Goal: Task Accomplishment & Management: Manage account settings

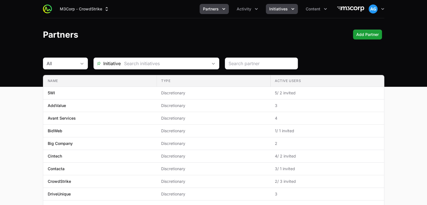
click at [279, 8] on span "Initiatives" at bounding box center [278, 9] width 19 height 6
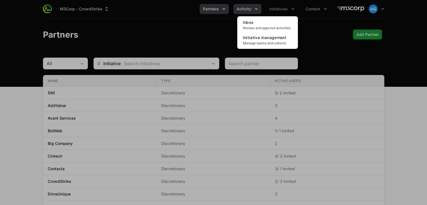
drag, startPoint x: 279, startPoint y: 8, endPoint x: 240, endPoint y: 6, distance: 39.1
click at [240, 6] on div "Initiatives menu" at bounding box center [213, 102] width 427 height 205
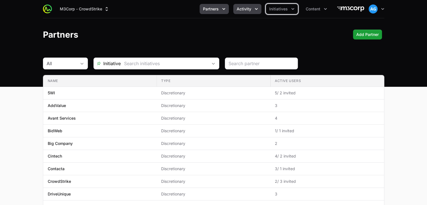
click at [240, 6] on span "Activity" at bounding box center [244, 9] width 15 height 6
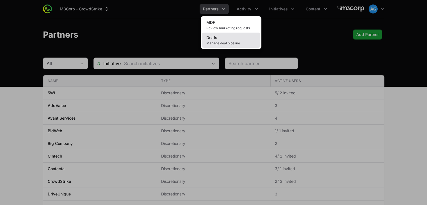
click at [228, 41] on span "Manage deal pipeline" at bounding box center [230, 43] width 49 height 4
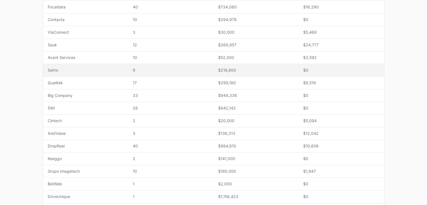
scroll to position [224, 0]
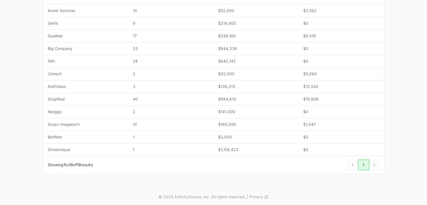
click at [361, 159] on link "1" at bounding box center [363, 164] width 11 height 11
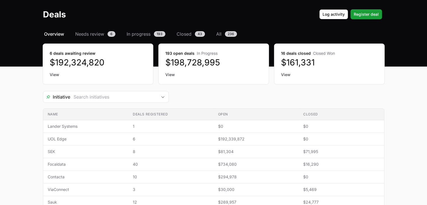
scroll to position [19, 0]
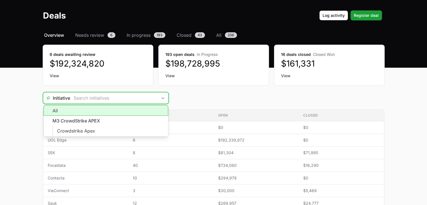
click at [148, 102] on input "Deals Filters" at bounding box center [113, 97] width 87 height 11
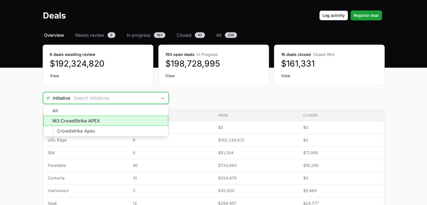
click at [87, 123] on li "M3 CrowdStrike APEX" at bounding box center [105, 121] width 125 height 10
type input "M3 CrowdStrike APEX"
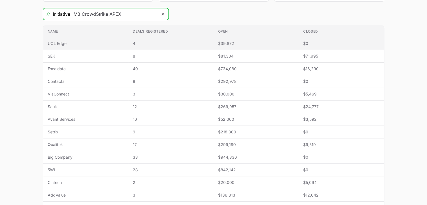
scroll to position [102, 0]
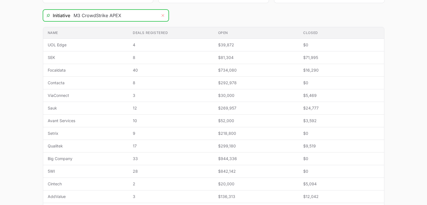
click at [165, 16] on button "Remove" at bounding box center [162, 15] width 11 height 11
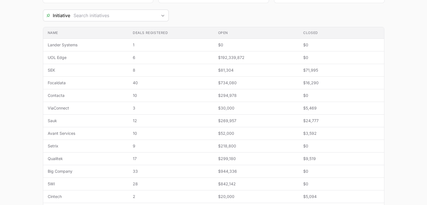
click at [217, 29] on th "Open" at bounding box center [256, 33] width 85 height 12
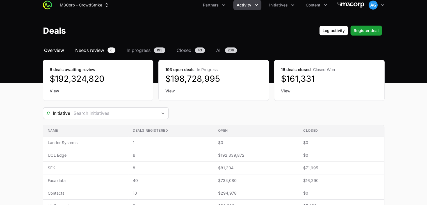
click at [98, 53] on span "Needs review" at bounding box center [89, 50] width 29 height 7
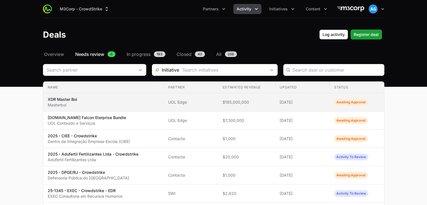
click at [63, 98] on p "XDR Master Boi" at bounding box center [62, 100] width 29 height 6
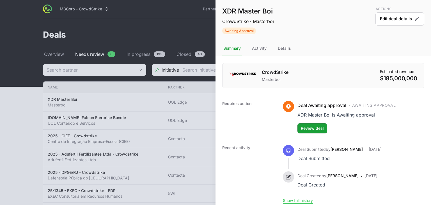
scroll to position [3, 0]
